Goal: Information Seeking & Learning: Learn about a topic

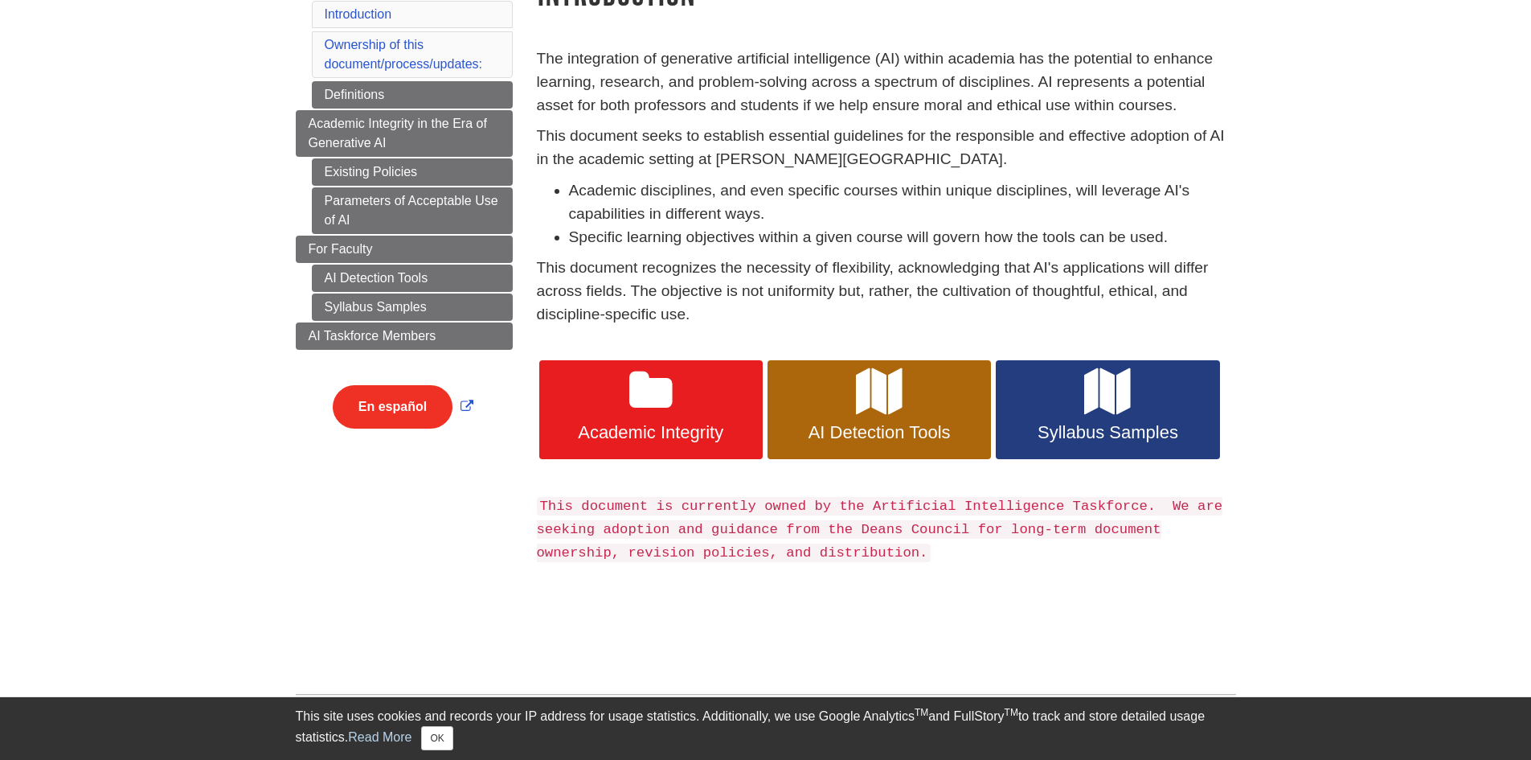
scroll to position [226, 0]
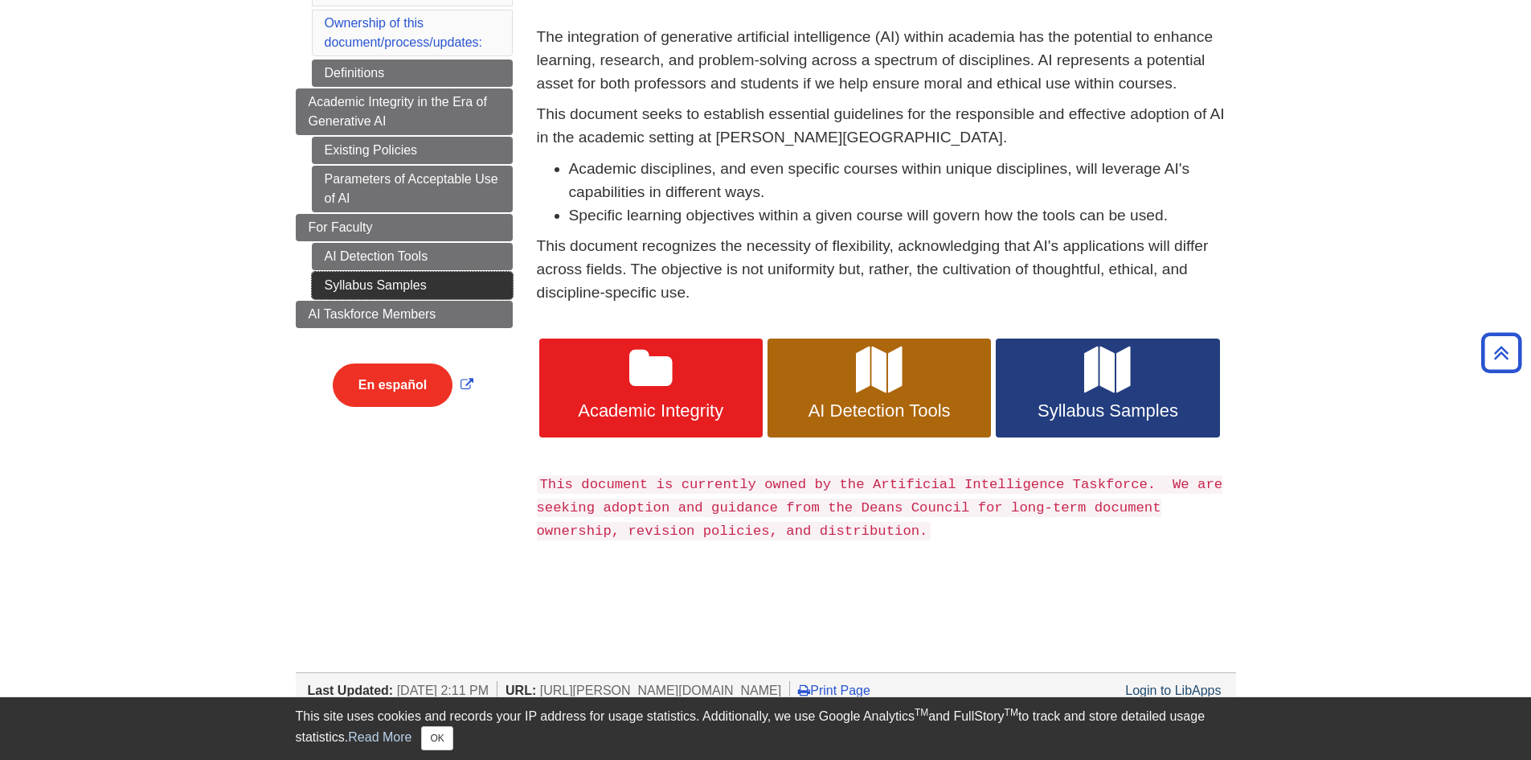
click at [406, 282] on link "Syllabus Samples" at bounding box center [412, 285] width 201 height 27
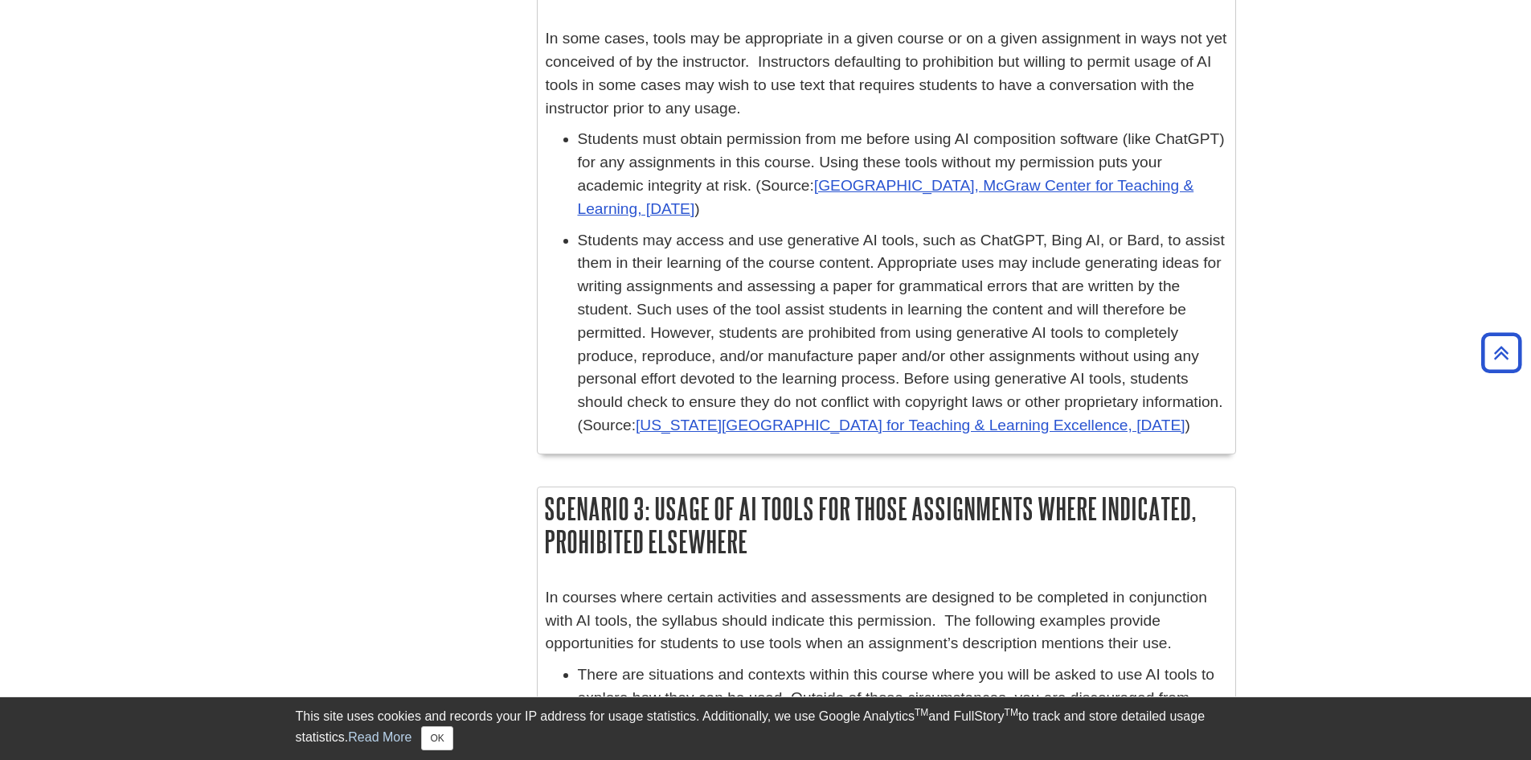
scroll to position [1121, 0]
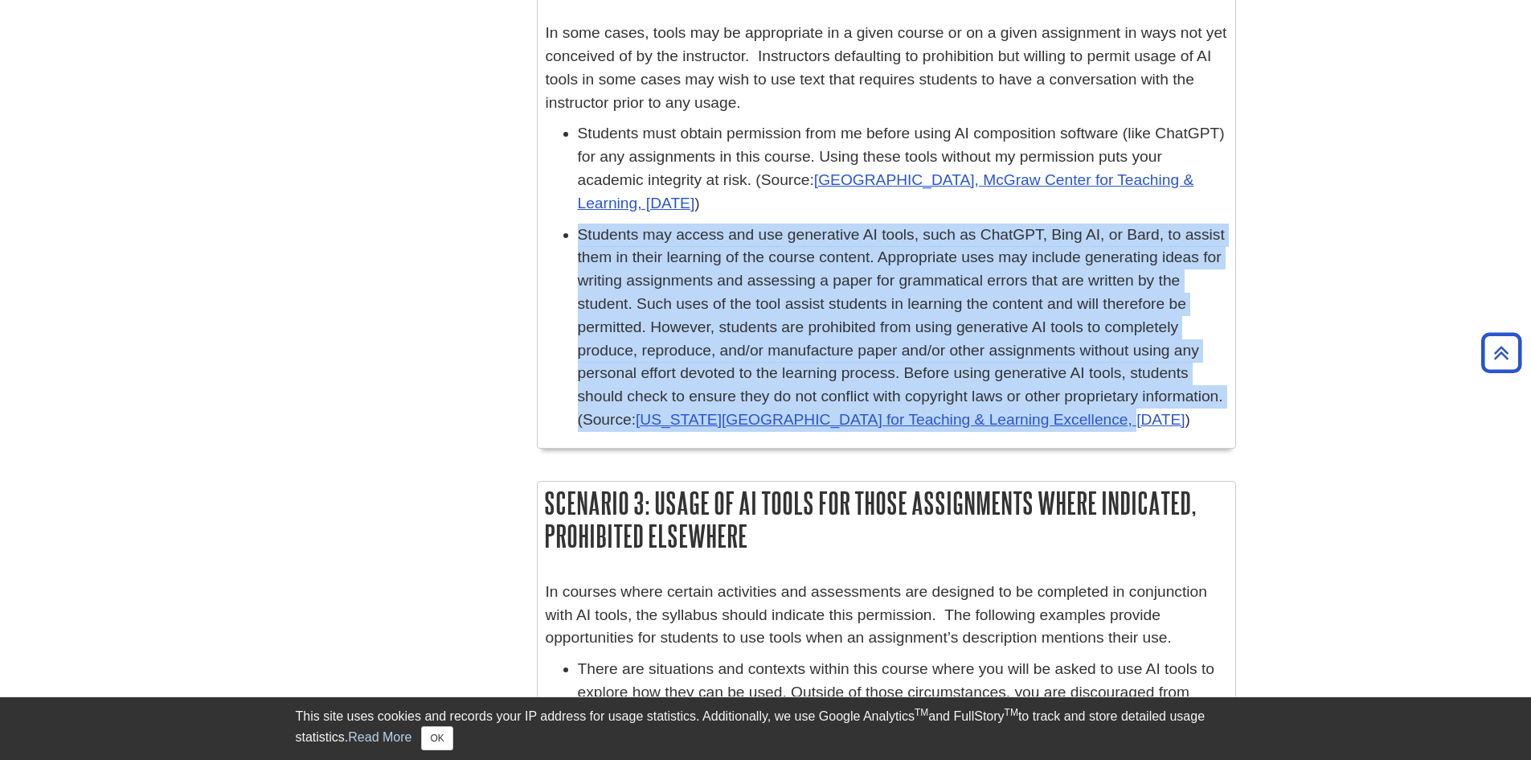
drag, startPoint x: 580, startPoint y: 227, endPoint x: 1026, endPoint y: 428, distance: 489.3
click at [1026, 428] on p "Students may access and use generative AI tools, such as ChatGPT, Bing AI, or B…" at bounding box center [902, 327] width 649 height 208
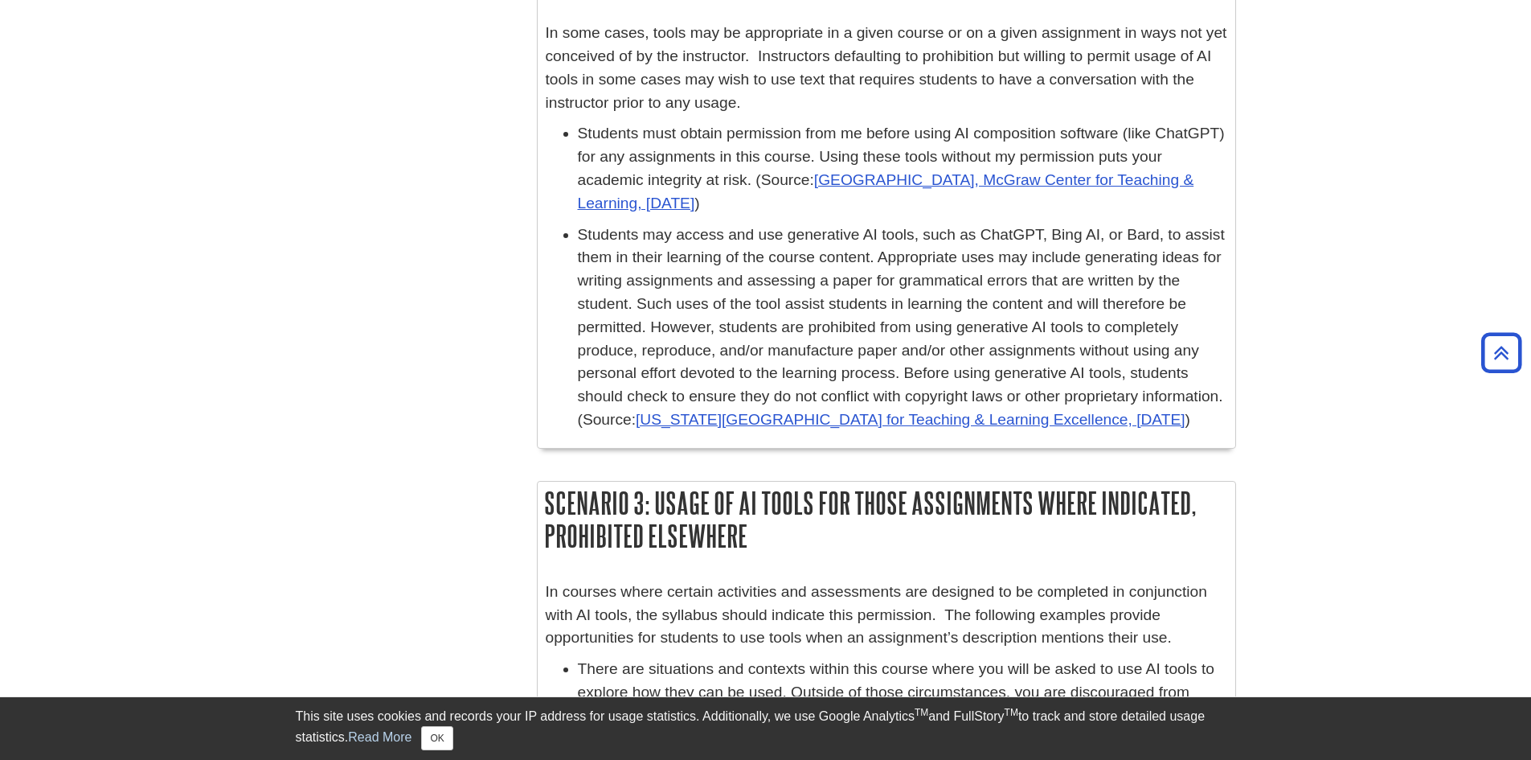
click at [1204, 414] on p "Students may access and use generative AI tools, such as ChatGPT, Bing AI, or B…" at bounding box center [902, 327] width 649 height 208
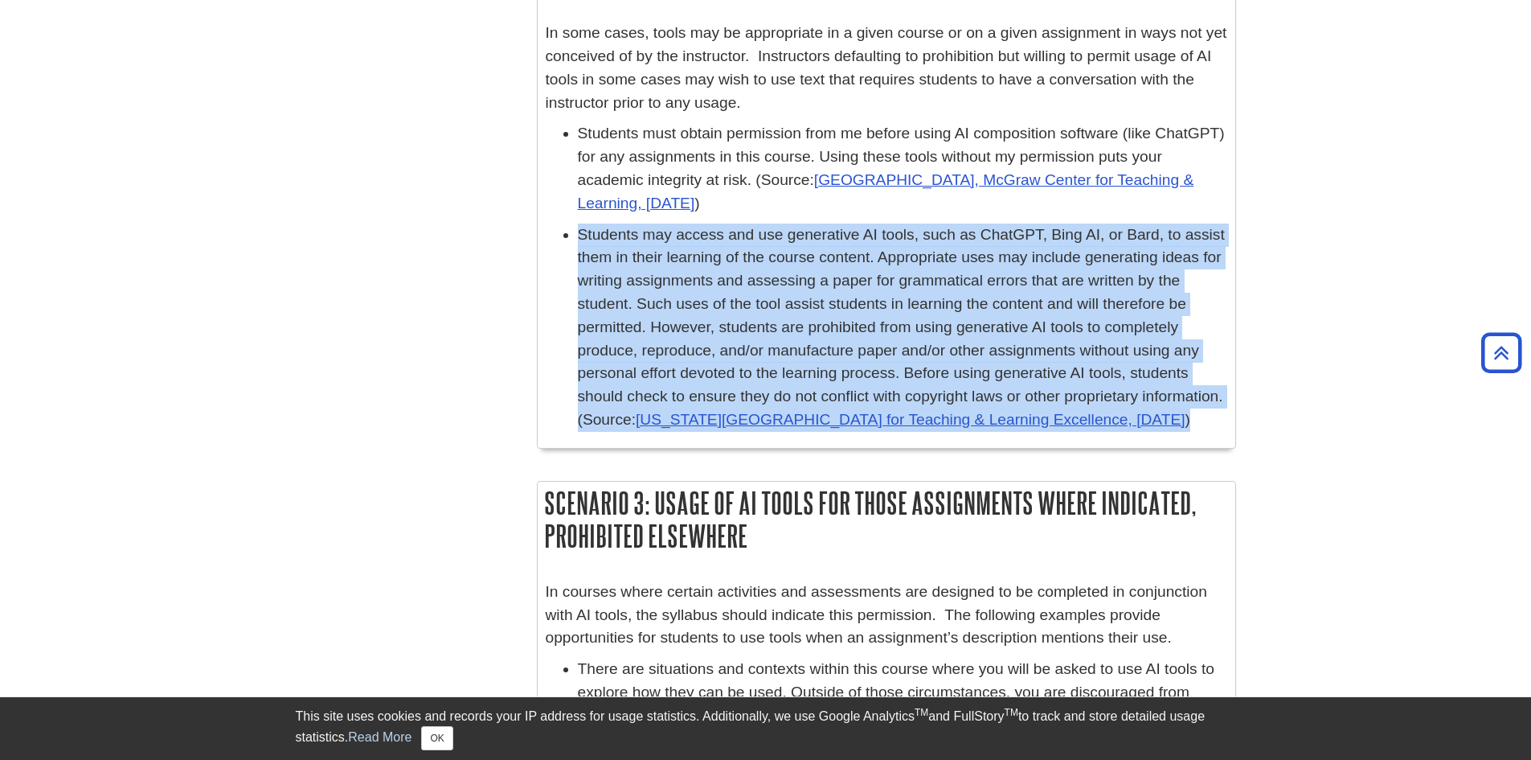
drag, startPoint x: 574, startPoint y: 228, endPoint x: 1256, endPoint y: 440, distance: 714.4
click at [1256, 440] on body "This site uses cookies and records your IP address for usage statistics. Additi…" at bounding box center [765, 166] width 1531 height 2574
click at [968, 345] on p "Students may access and use generative AI tools, such as ChatGPT, Bing AI, or B…" at bounding box center [902, 327] width 649 height 208
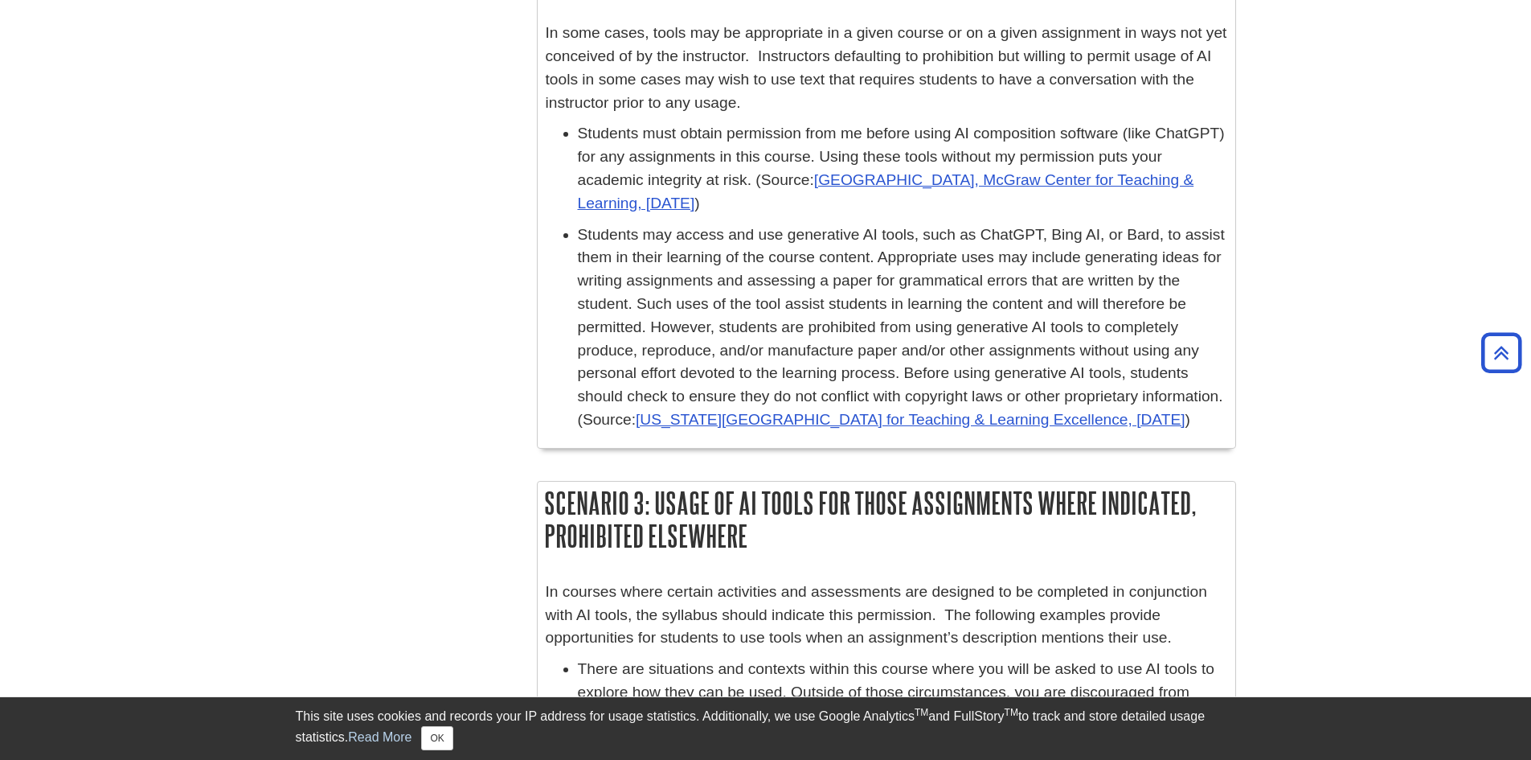
drag, startPoint x: 1193, startPoint y: 419, endPoint x: 568, endPoint y: 232, distance: 652.0
click at [578, 232] on li "Students may access and use generative AI tools, such as ChatGPT, Bing AI, or B…" at bounding box center [902, 327] width 649 height 208
copy p "Students may access and use generative AI tools, such as ChatGPT, Bing AI, or B…"
